Goal: Task Accomplishment & Management: Use online tool/utility

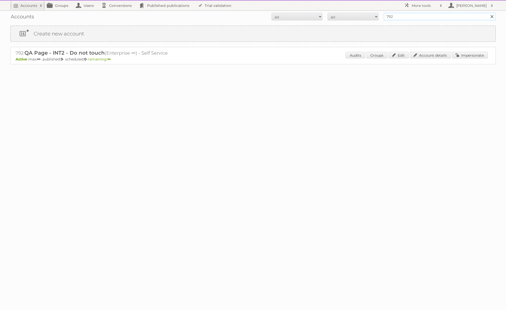
click at [417, 16] on input "792" at bounding box center [440, 17] width 112 height 8
type input "[PERSON_NAME]"
click at [488, 13] on input "Search" at bounding box center [492, 17] width 8 height 8
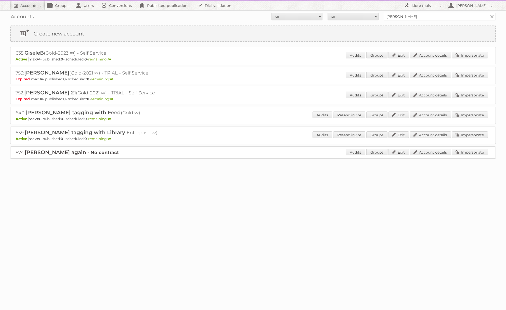
click at [469, 131] on div "639: [PERSON_NAME] tagging with Library (Enterprise ∞) Active max: ∞ - publishe…" at bounding box center [253, 134] width 486 height 17
click at [470, 134] on link "Impersonate" at bounding box center [470, 134] width 36 height 7
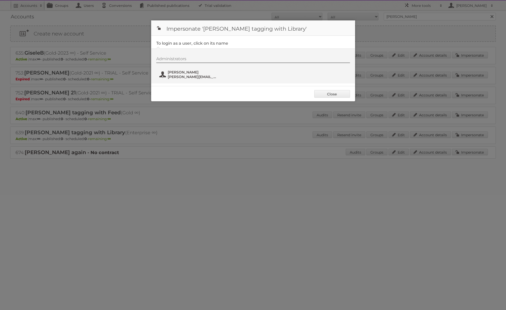
click at [199, 73] on span "[PERSON_NAME]" at bounding box center [192, 72] width 49 height 5
